Goal: Communication & Community: Answer question/provide support

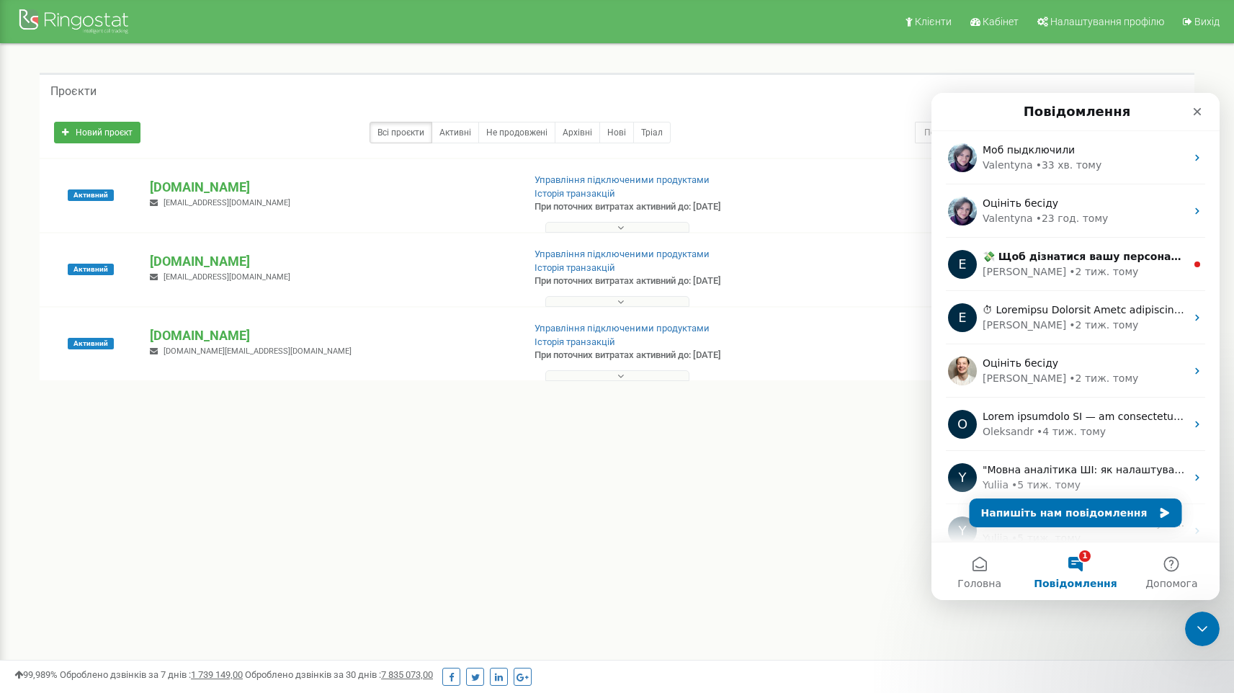
click at [1080, 571] on button "1 Повідомлення" at bounding box center [1075, 572] width 96 height 58
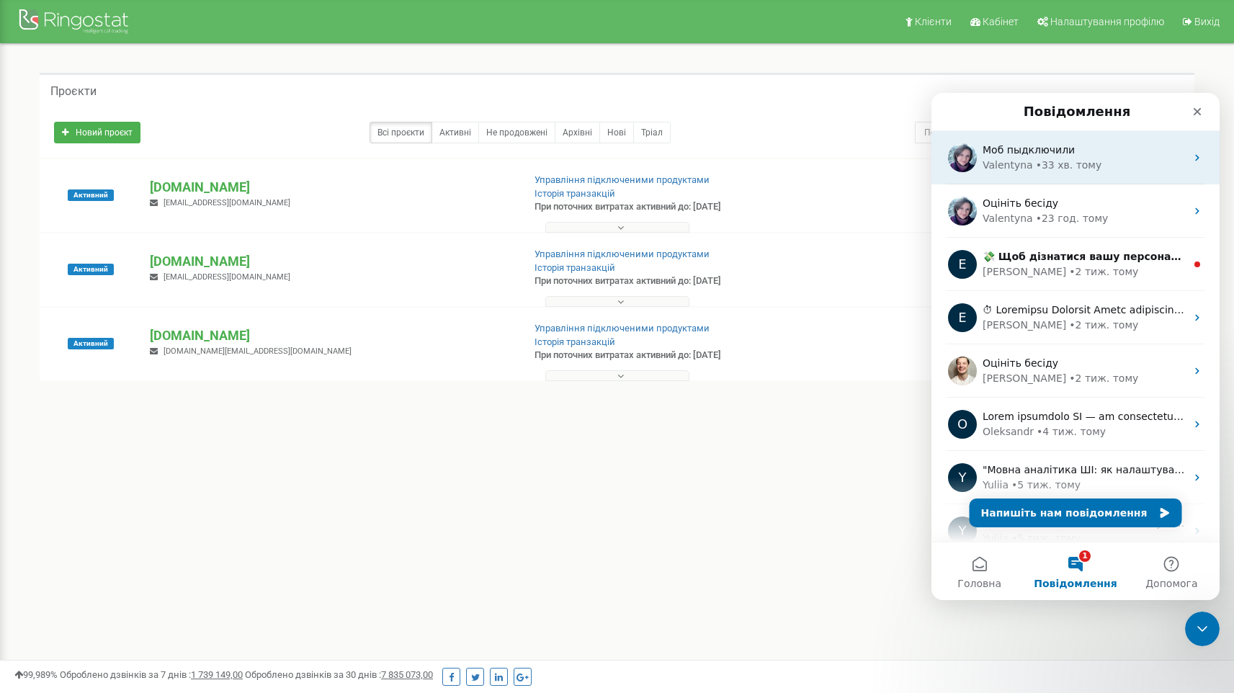
click at [1069, 156] on div "Моб пыдключили" at bounding box center [1084, 150] width 203 height 15
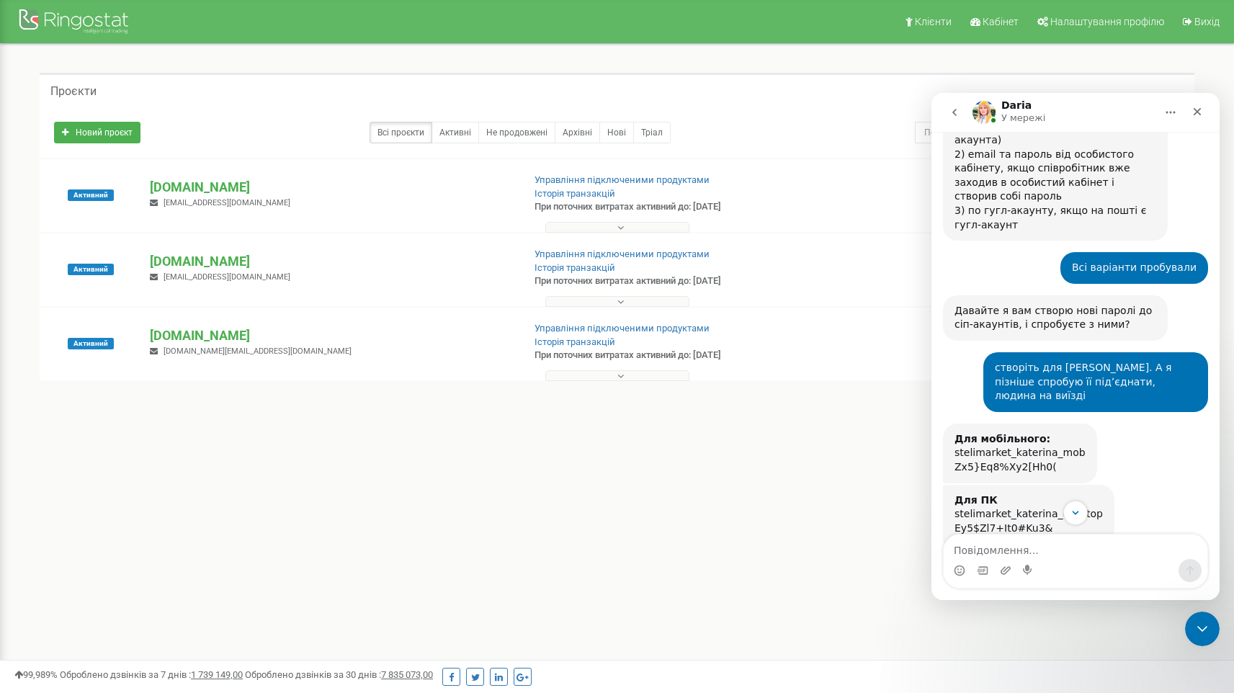
scroll to position [1321, 0]
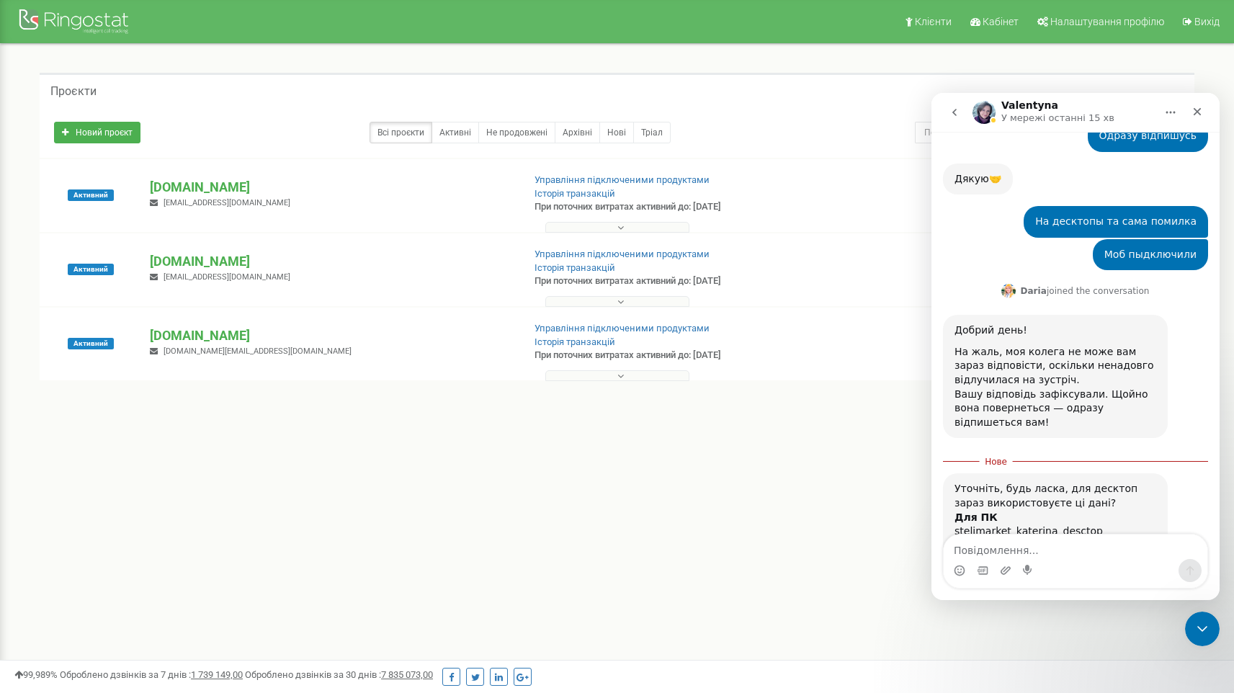
scroll to position [1480, 0]
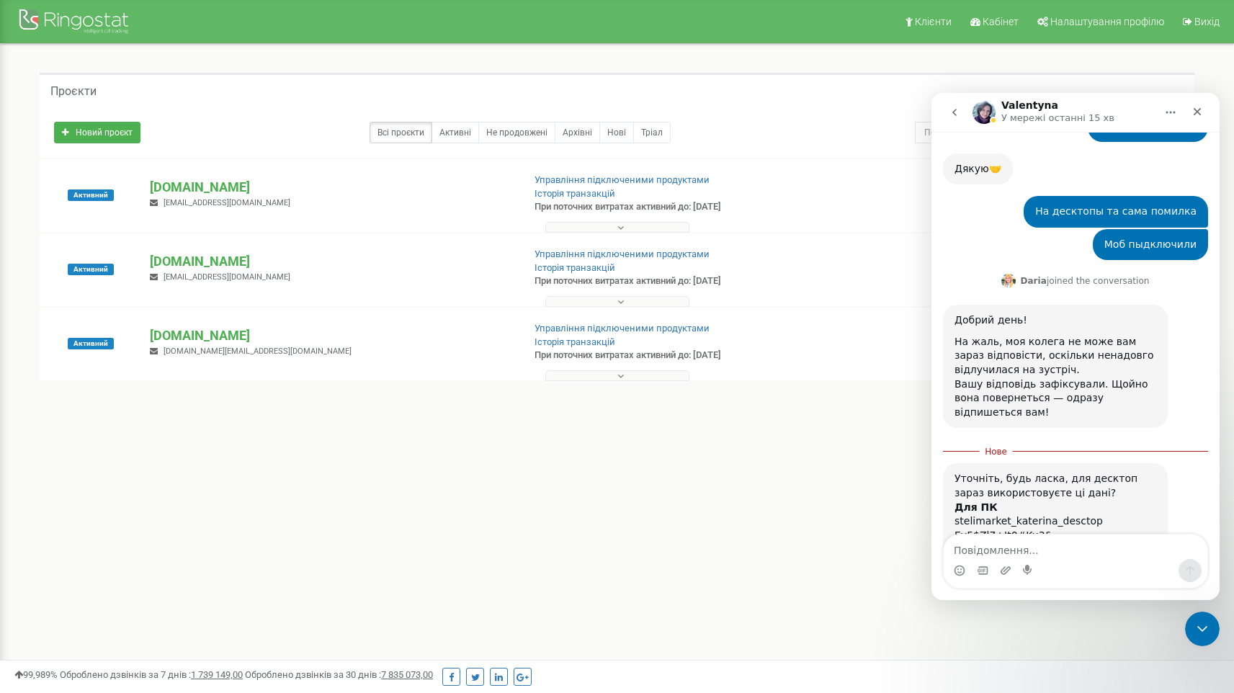
click at [995, 529] on div "Ey5$Zl7+It0#Ku3&" at bounding box center [1056, 536] width 202 height 14
click at [1029, 529] on div "Ey5$Zl7+It0#Ku3&" at bounding box center [1056, 536] width 202 height 14
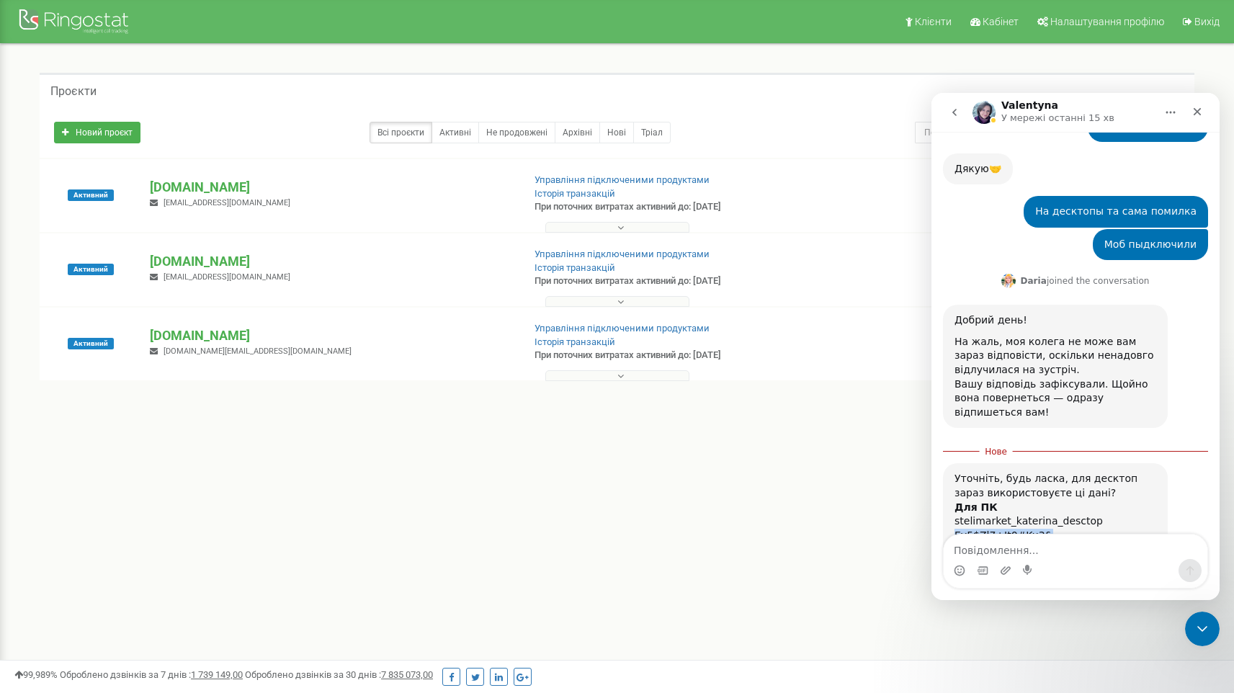
click at [1029, 529] on div "Ey5$Zl7+It0#Ku3&" at bounding box center [1056, 536] width 202 height 14
click at [1027, 514] on div "stelimarket_katerina_desctop" at bounding box center [1056, 521] width 202 height 14
copy div "stelimarket_katerina_desctop"
click at [1059, 557] on textarea "Повідомлення..." at bounding box center [1076, 547] width 264 height 24
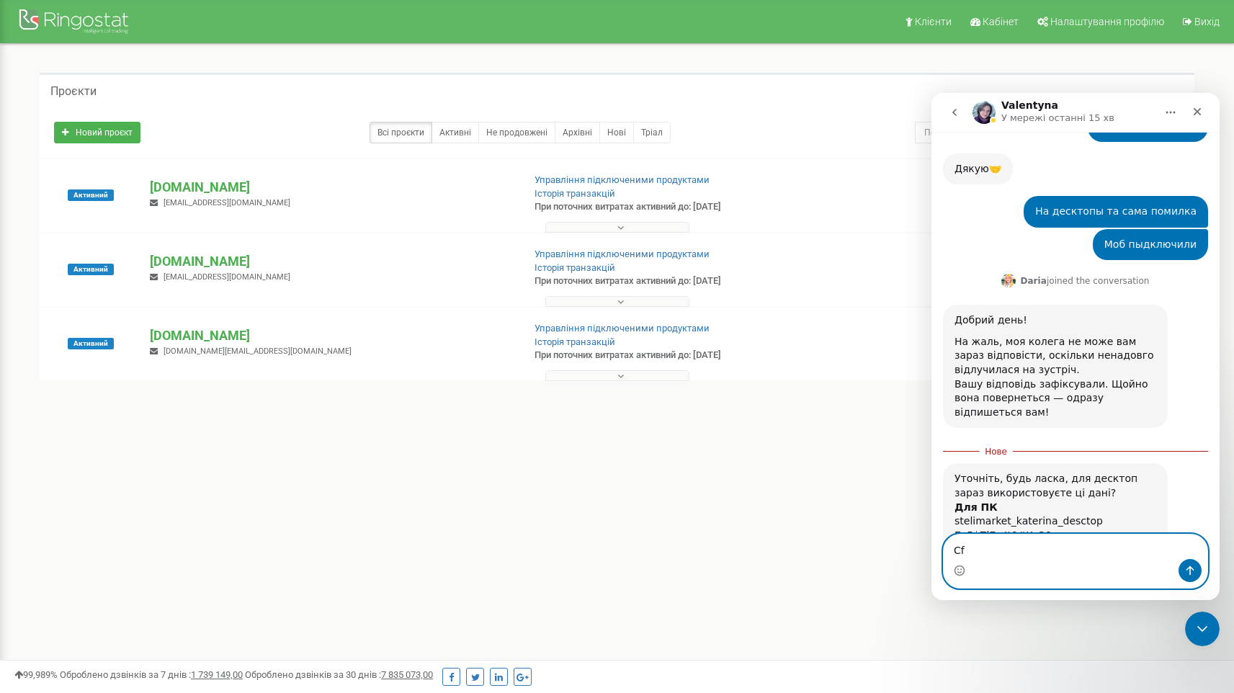
type textarea "C"
type textarea "Саме так"
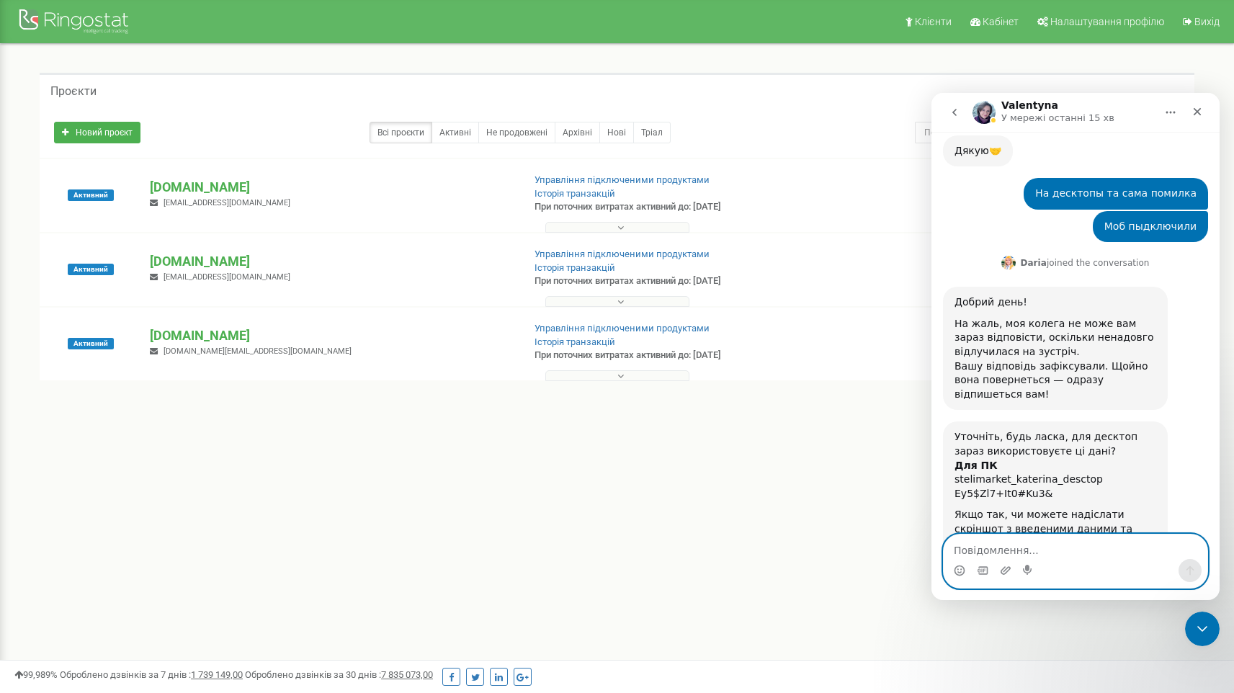
scroll to position [1499, 0]
type textarea "е"
type textarea "T"
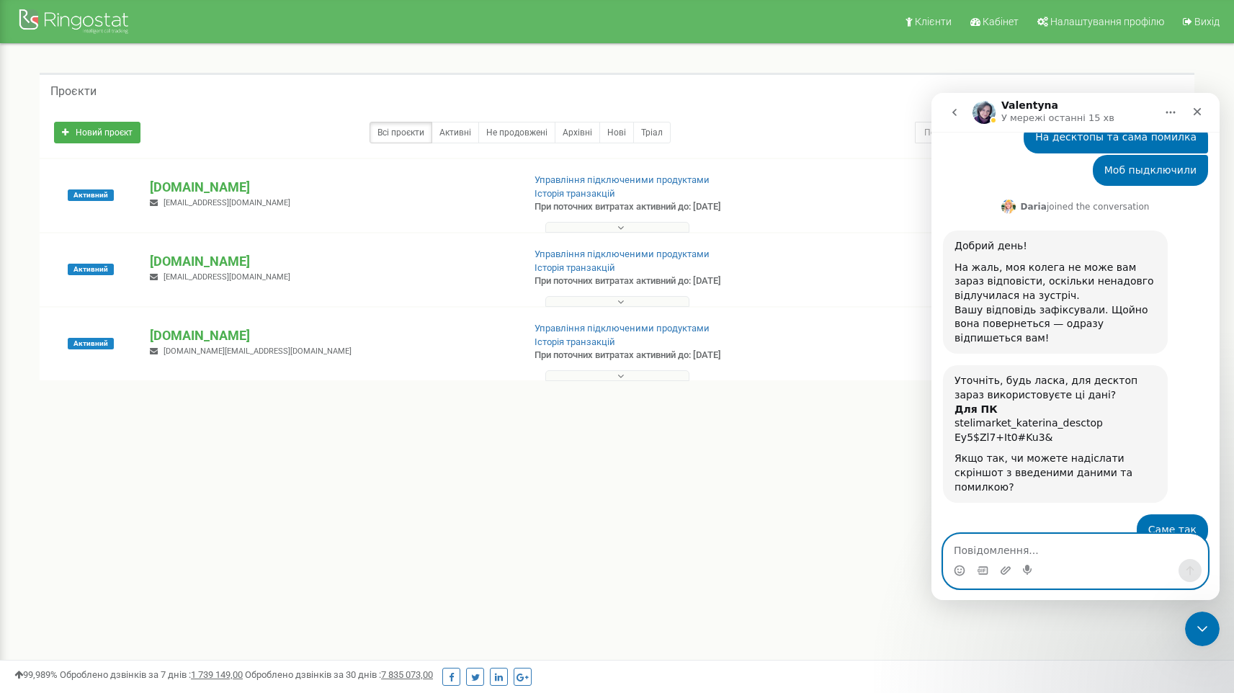
scroll to position [1556, 0]
click at [1004, 568] on icon "Завантажити вкладений файл" at bounding box center [1006, 570] width 10 height 8
click at [1006, 571] on icon "Завантажити вкладений файл" at bounding box center [1006, 571] width 12 height 12
click at [1002, 570] on icon "Завантажити вкладений файл" at bounding box center [1006, 570] width 10 height 8
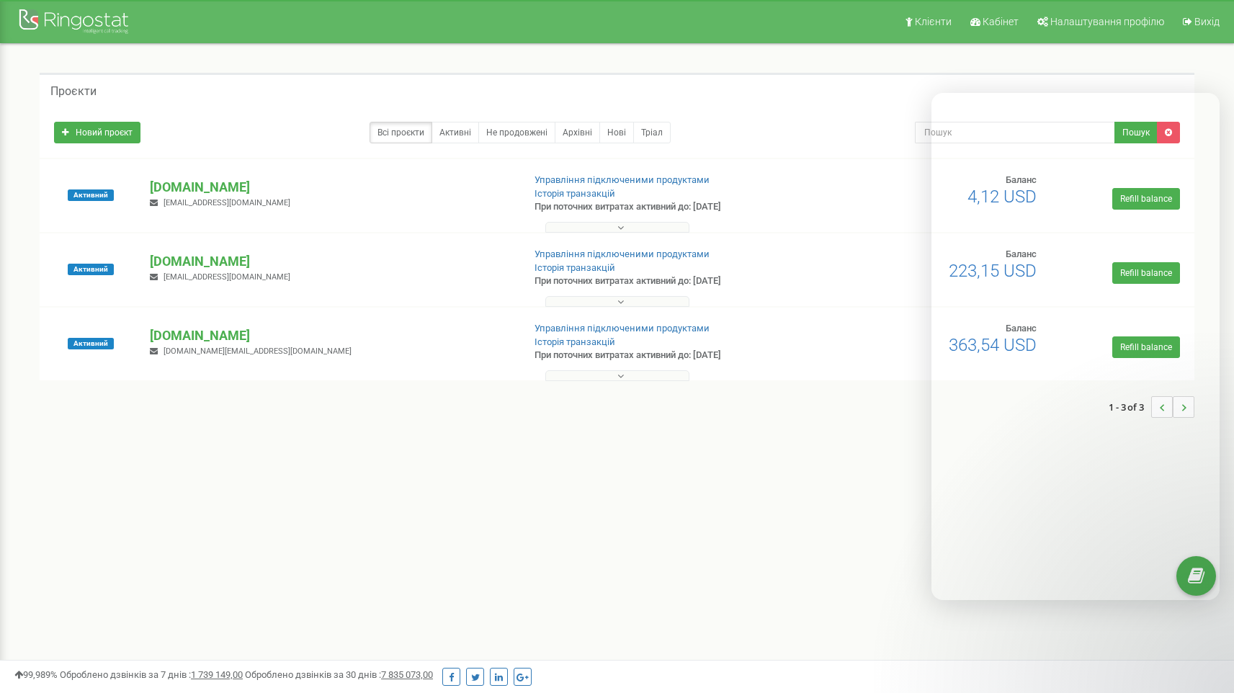
click at [785, 584] on div "Клієнти Кабінет Налаштування профілю Вихід Проєкти Новий проєкт Всі проєкти Акт…" at bounding box center [617, 432] width 1234 height 865
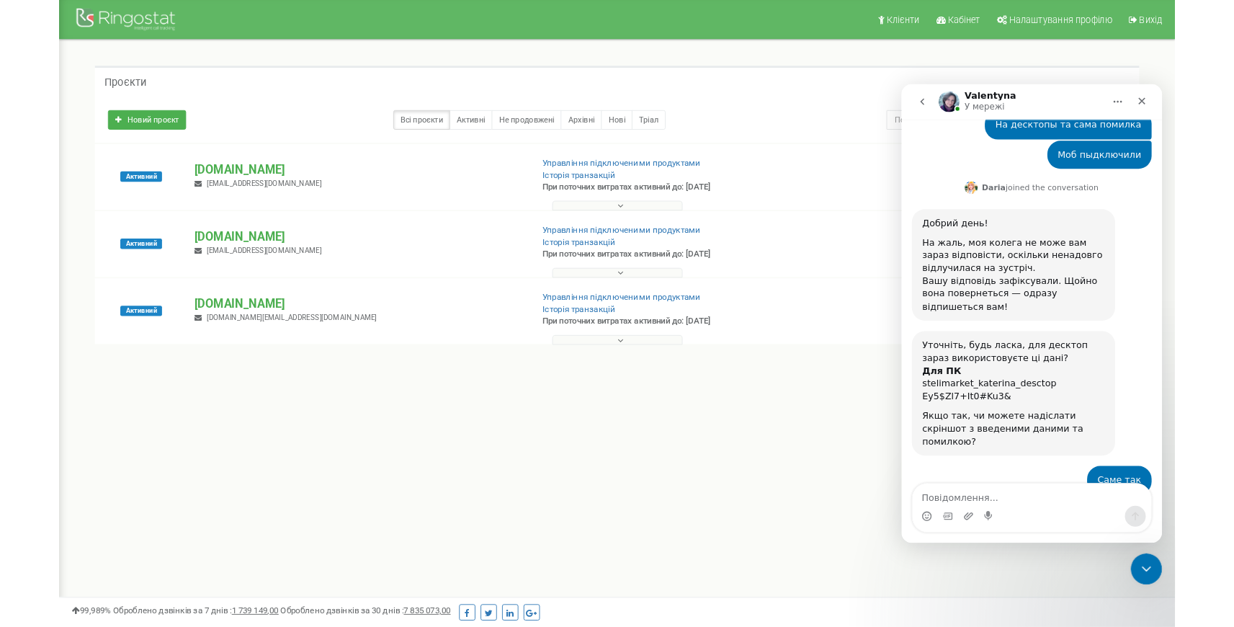
scroll to position [1556, 0]
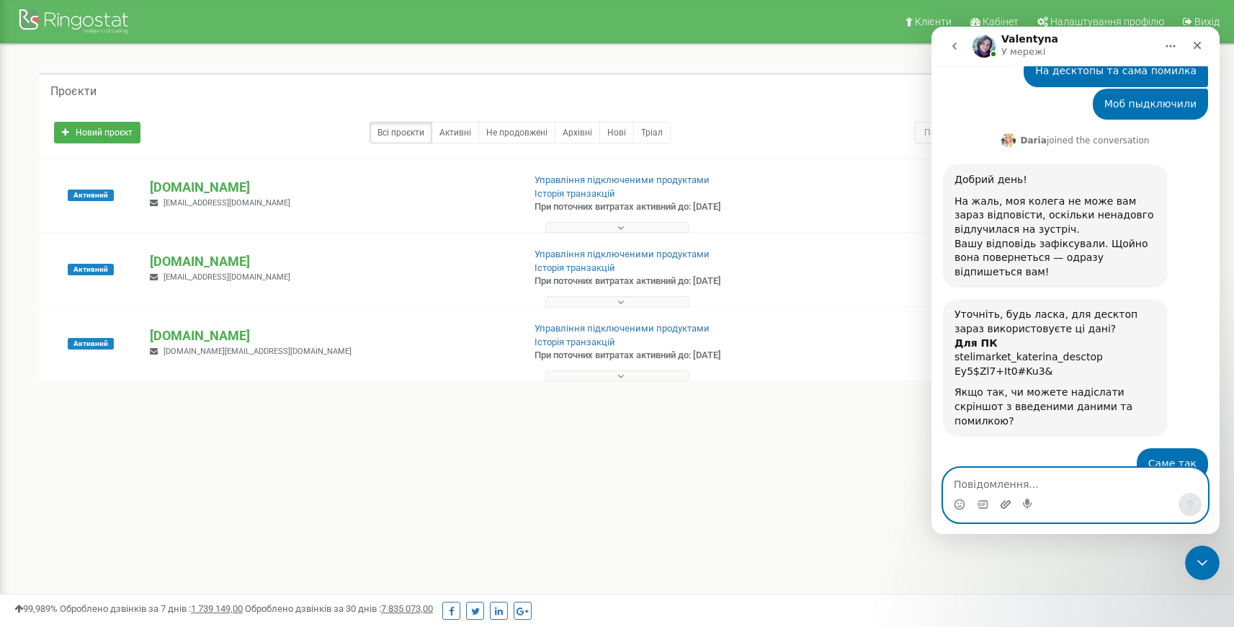
click at [1001, 508] on icon "Завантажити вкладений файл" at bounding box center [1006, 505] width 12 height 12
click at [1009, 504] on icon "Завантажити вкладений файл" at bounding box center [1006, 505] width 12 height 12
click at [1009, 480] on textarea "Повідомлення..." at bounding box center [1076, 480] width 264 height 24
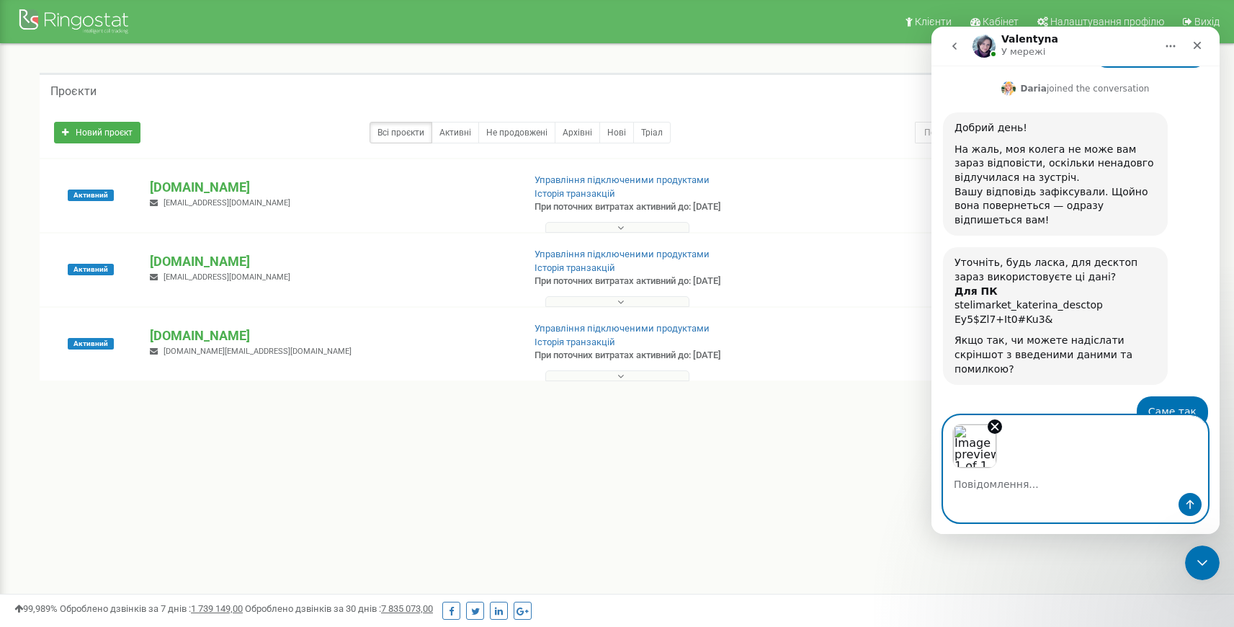
scroll to position [1609, 0]
click at [983, 493] on div "Месенджер Intercom" at bounding box center [1076, 504] width 264 height 23
click at [1188, 500] on icon "Надіслати повідомлення…" at bounding box center [1190, 505] width 12 height 12
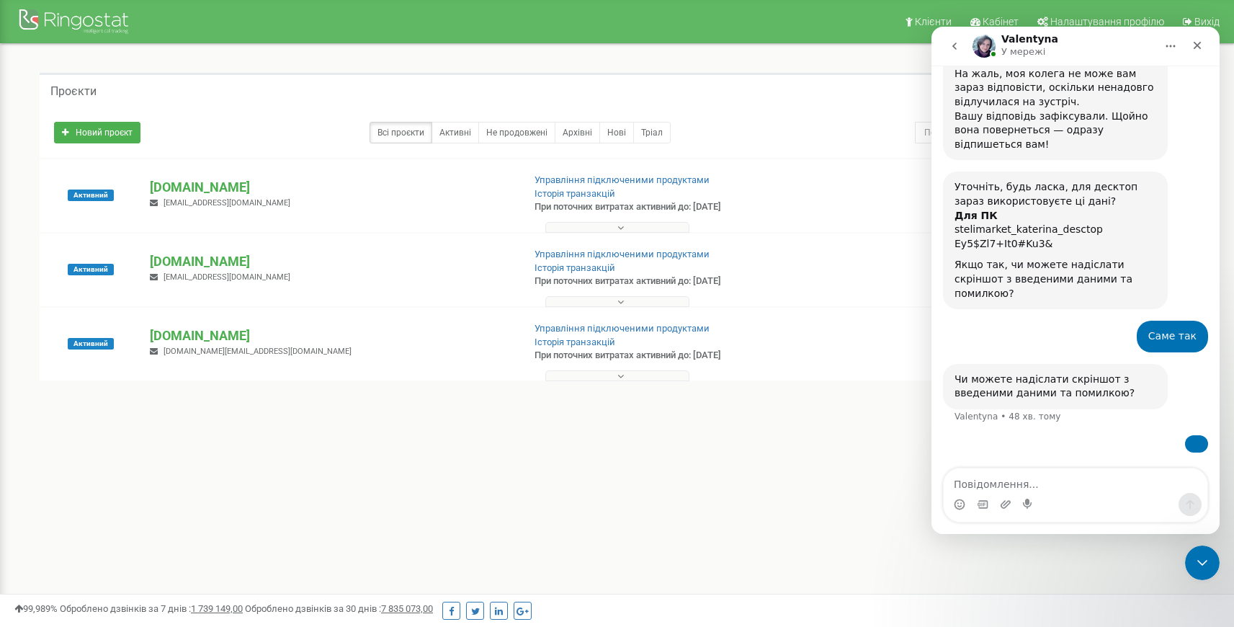
scroll to position [1778, 0]
click at [1040, 480] on textarea "Повідомлення..." at bounding box center [1076, 480] width 264 height 24
click at [1042, 478] on textarea "Повідомлення..." at bounding box center [1076, 480] width 264 height 24
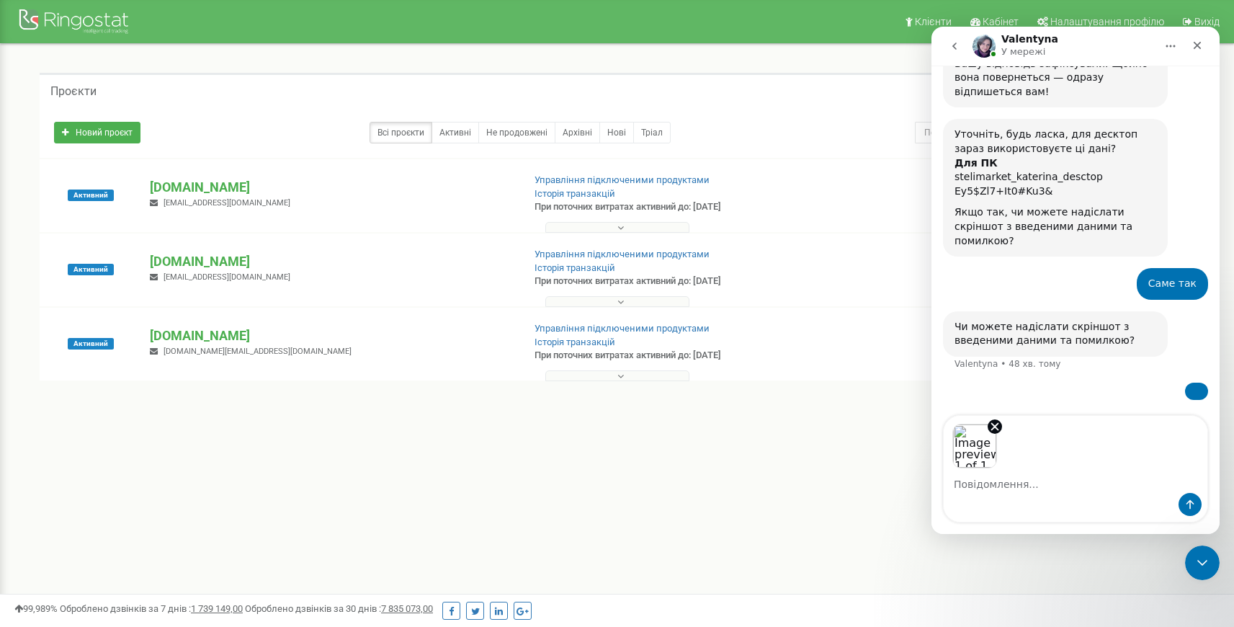
scroll to position [1831, 0]
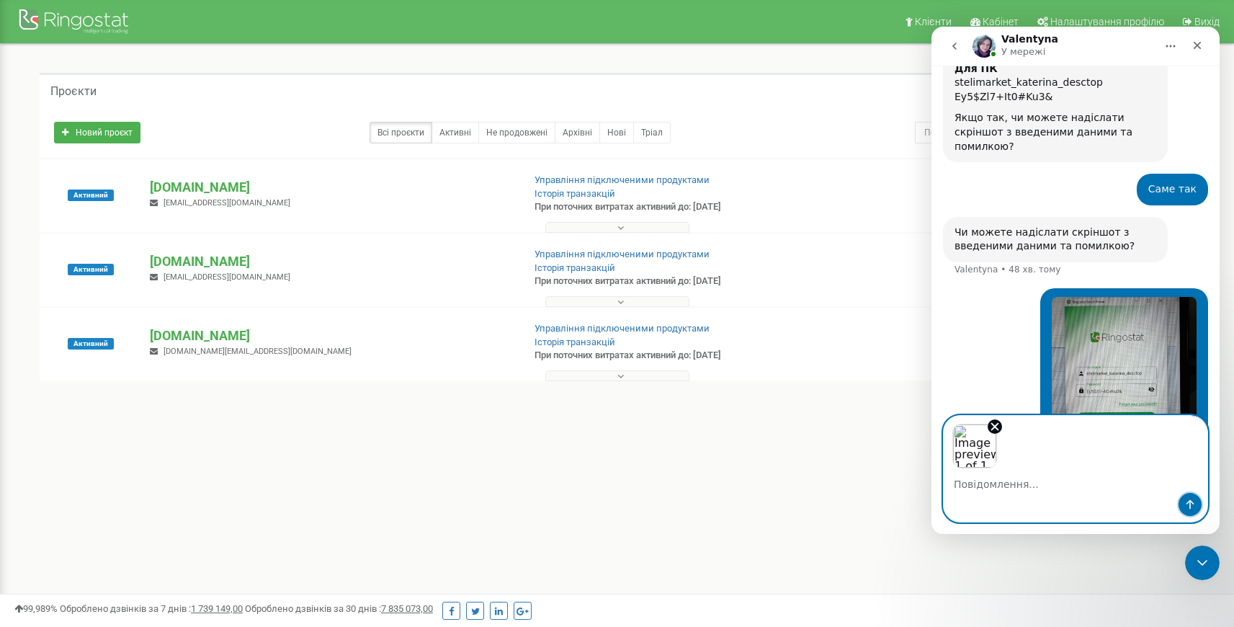
click at [1195, 501] on icon "Надіслати повідомлення…" at bounding box center [1190, 505] width 12 height 12
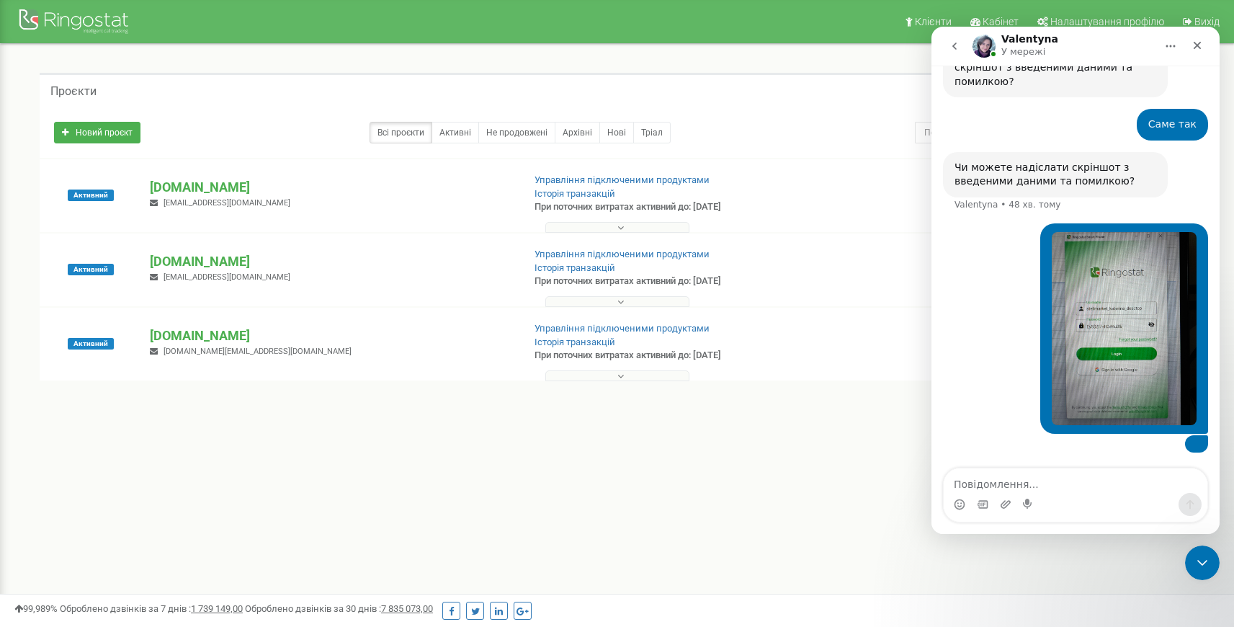
scroll to position [1990, 0]
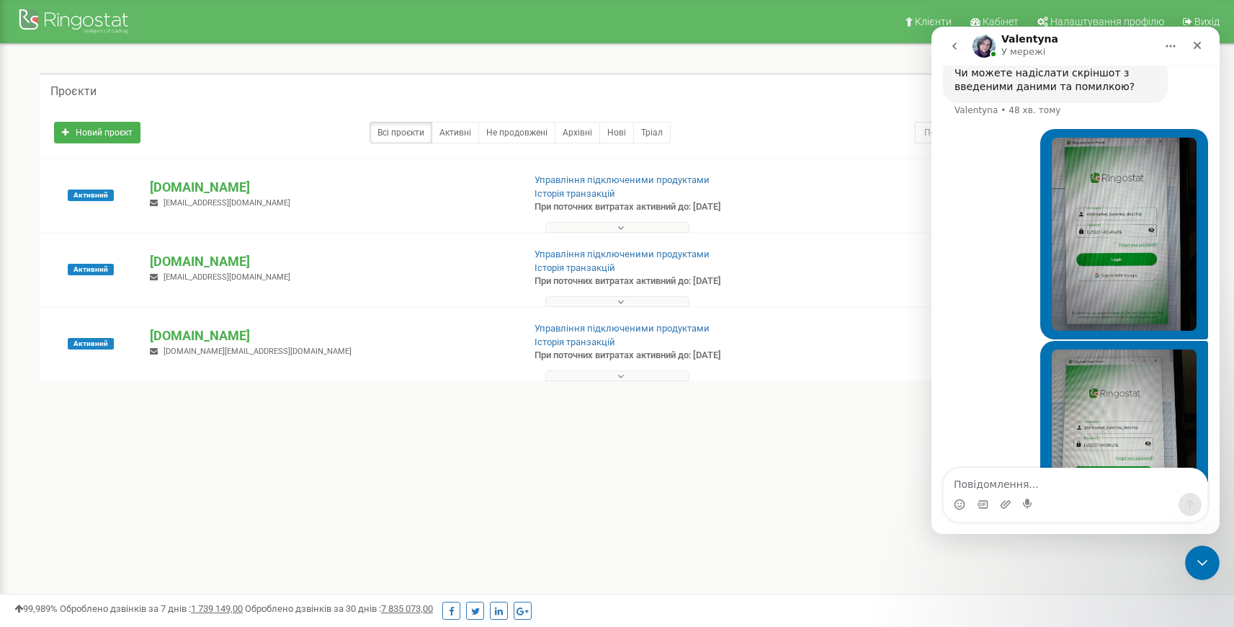
click at [1107, 397] on img "Костянтин каже…" at bounding box center [1124, 445] width 145 height 193
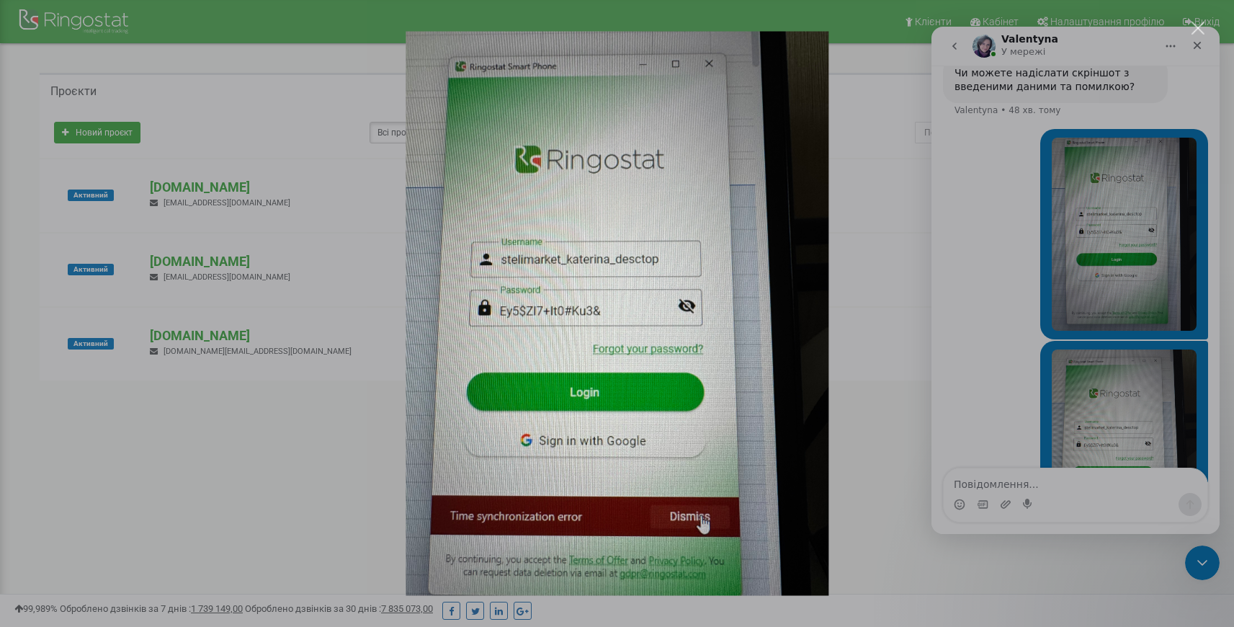
click at [964, 372] on div "Месенджер Intercom" at bounding box center [617, 313] width 1234 height 627
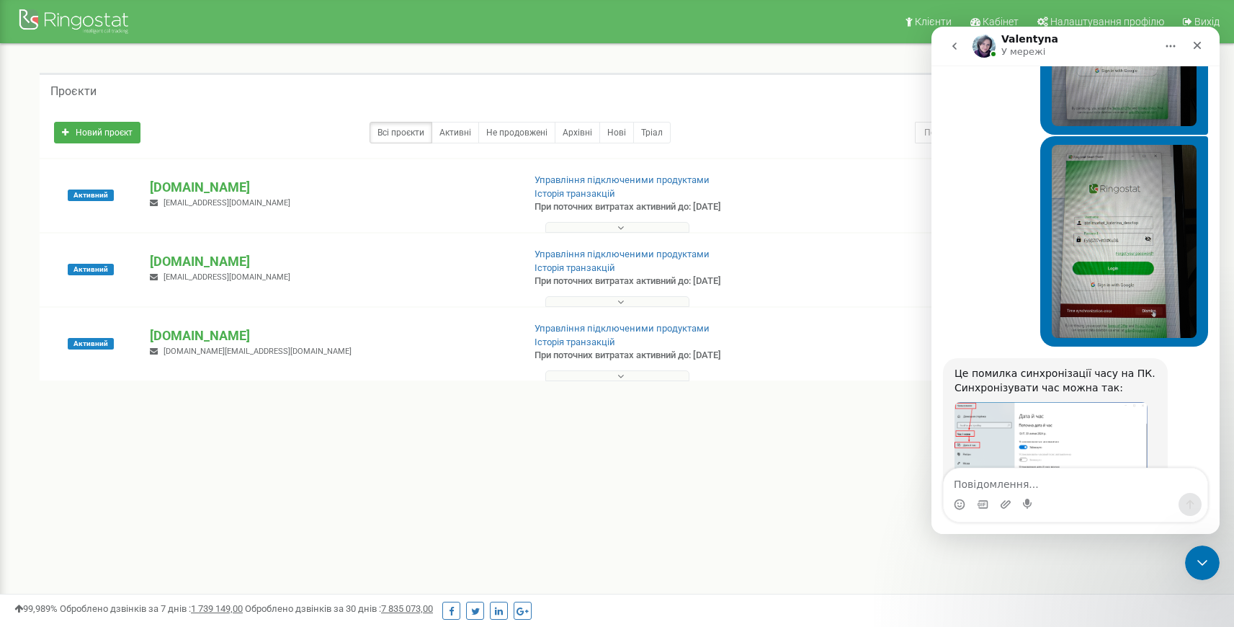
scroll to position [2205, 0]
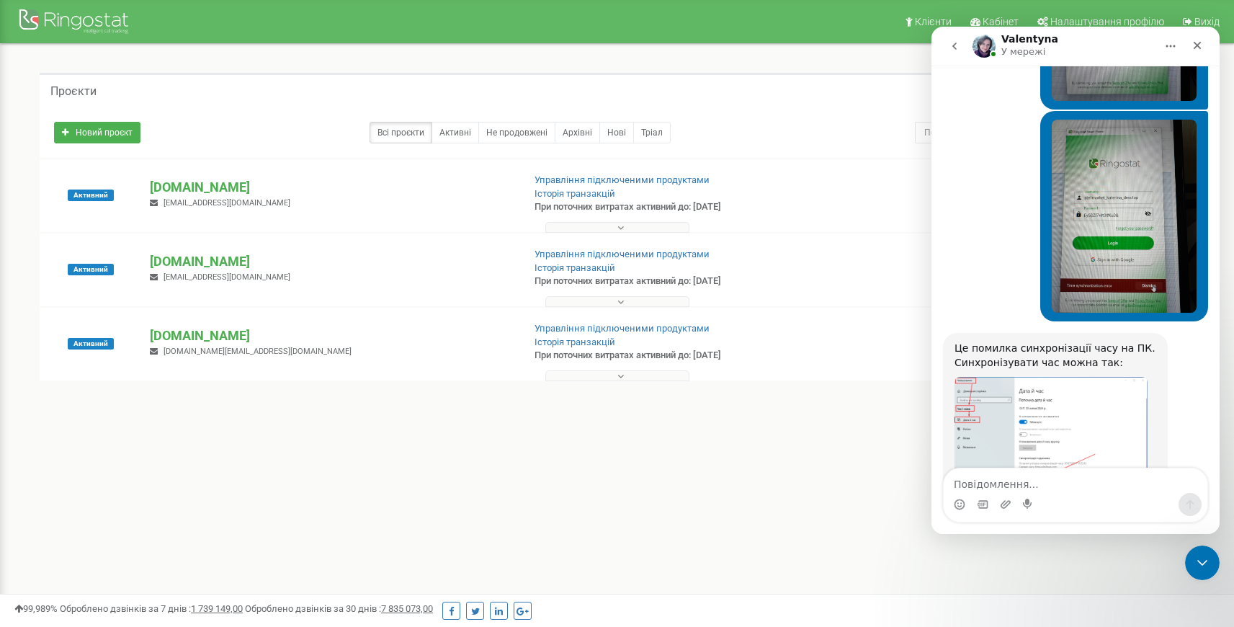
click at [1092, 377] on img "Valentyna каже…" at bounding box center [1051, 452] width 193 height 151
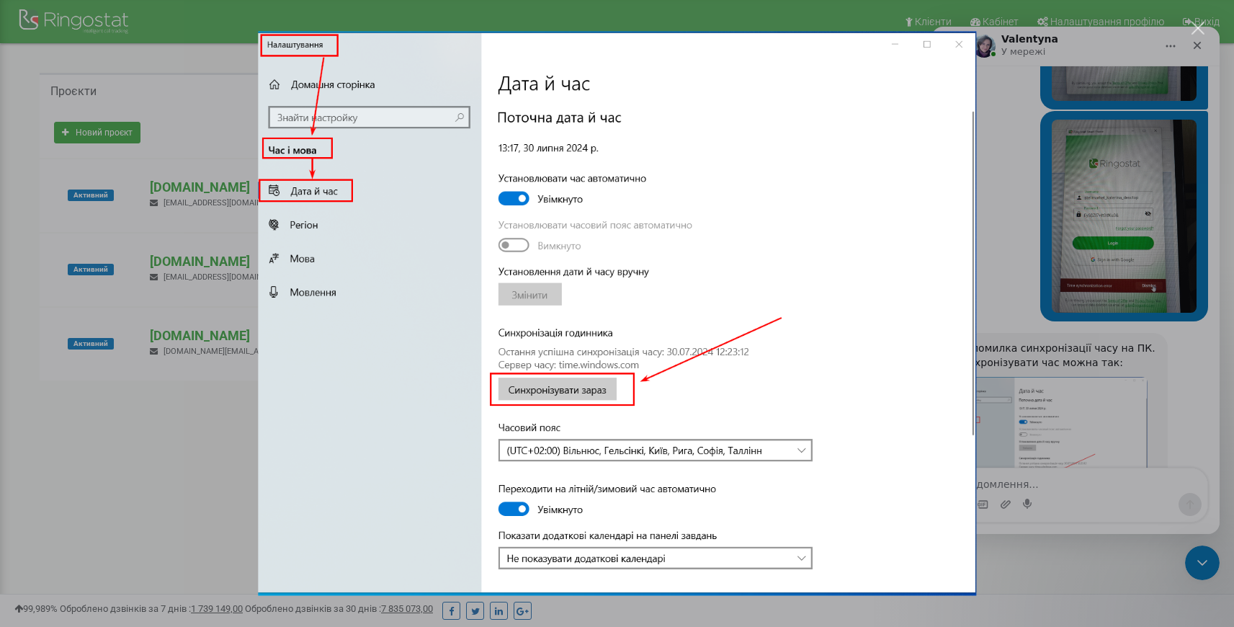
scroll to position [0, 0]
click at [1092, 375] on div "Месенджер Intercom" at bounding box center [617, 313] width 1234 height 627
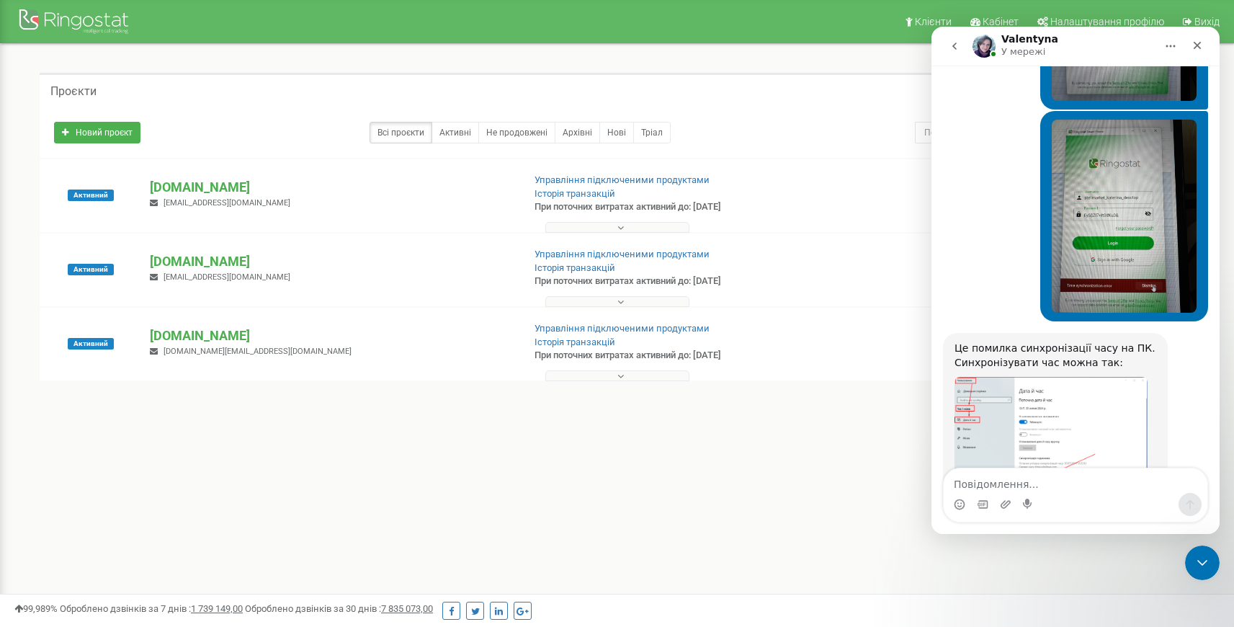
click at [1092, 377] on img "Valentyna каже…" at bounding box center [1051, 452] width 193 height 151
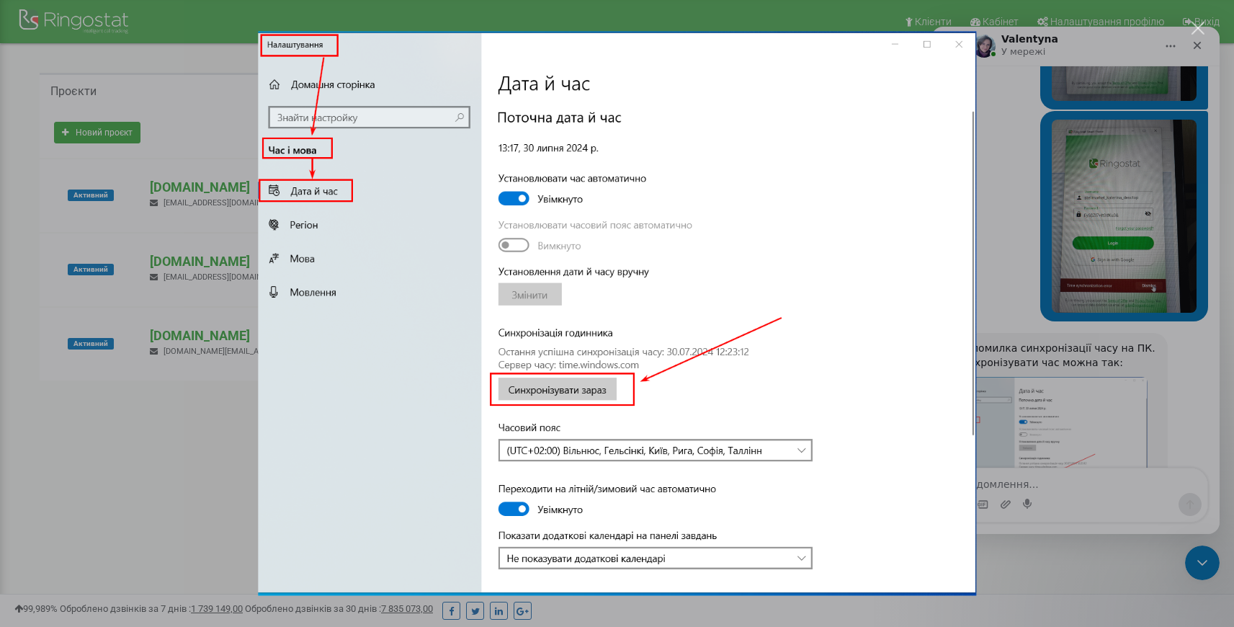
click at [1114, 488] on div "Месенджер Intercom" at bounding box center [617, 313] width 1234 height 627
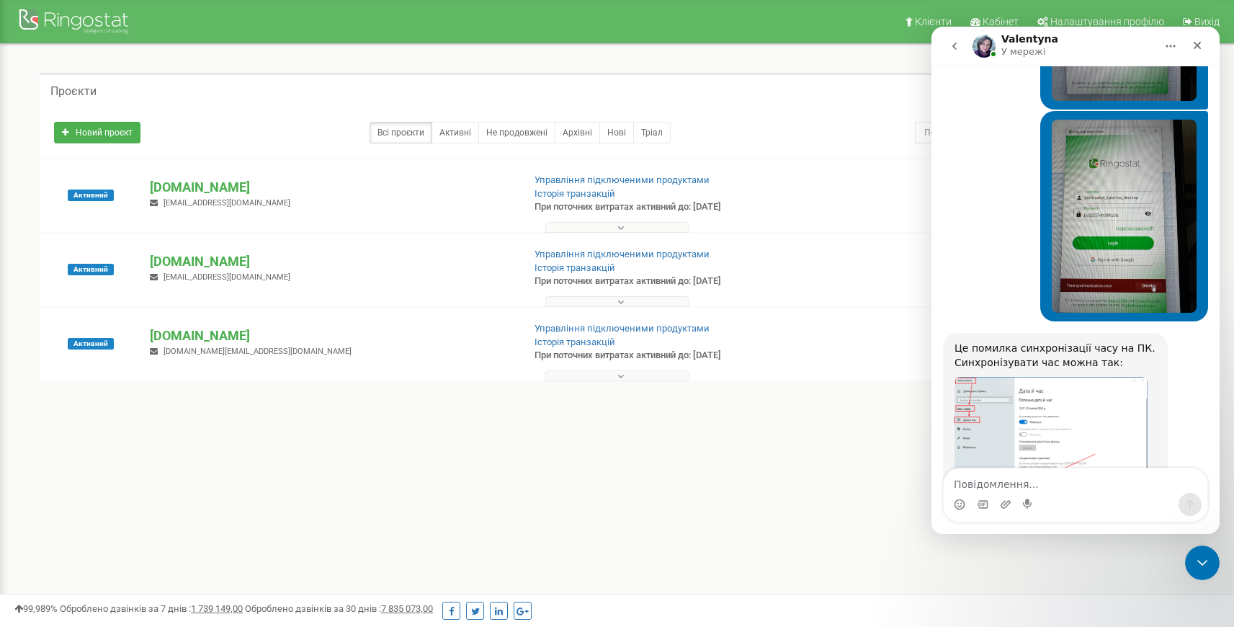
click at [1021, 482] on textarea "Повідомлення..." at bounding box center [1076, 480] width 264 height 24
type textarea "Дякую! Все працює"
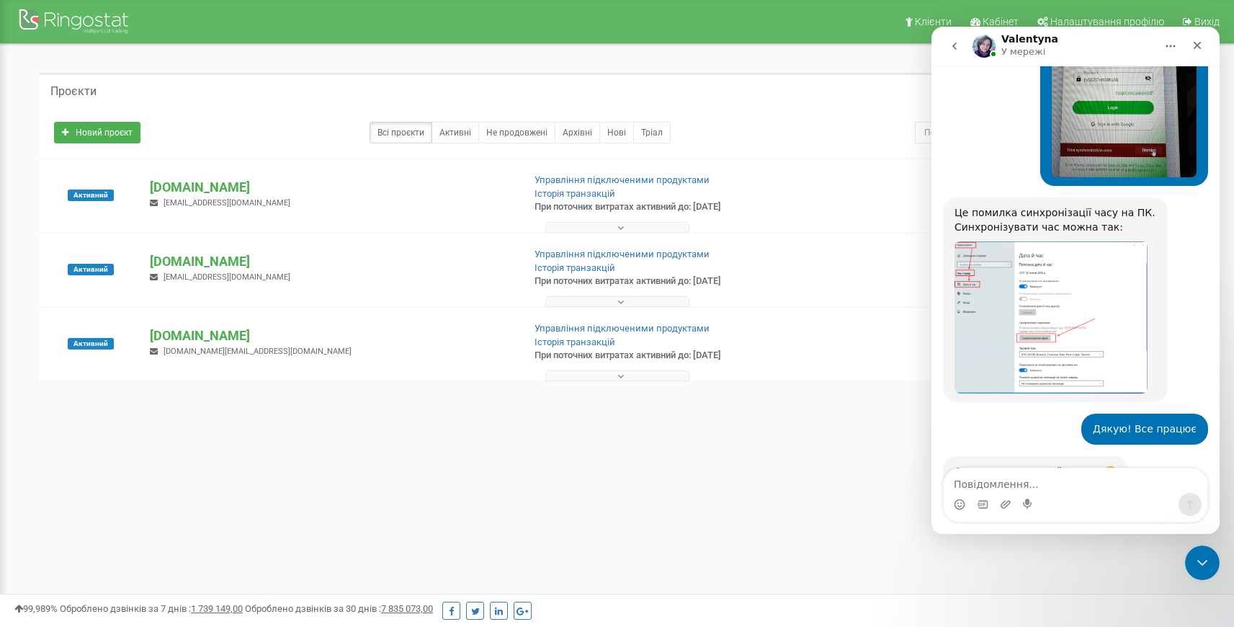
scroll to position [2339, 0]
